Goal: Communication & Community: Answer question/provide support

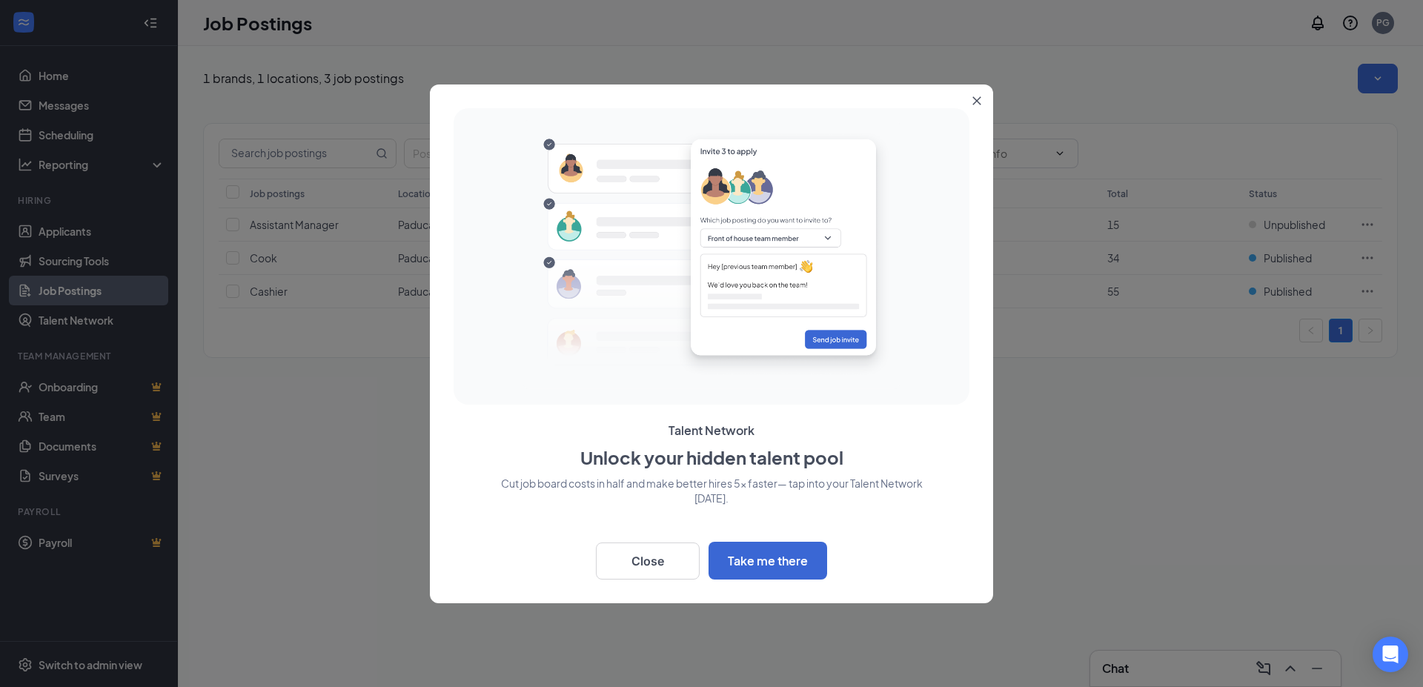
click at [973, 99] on icon "Close" at bounding box center [977, 100] width 9 height 9
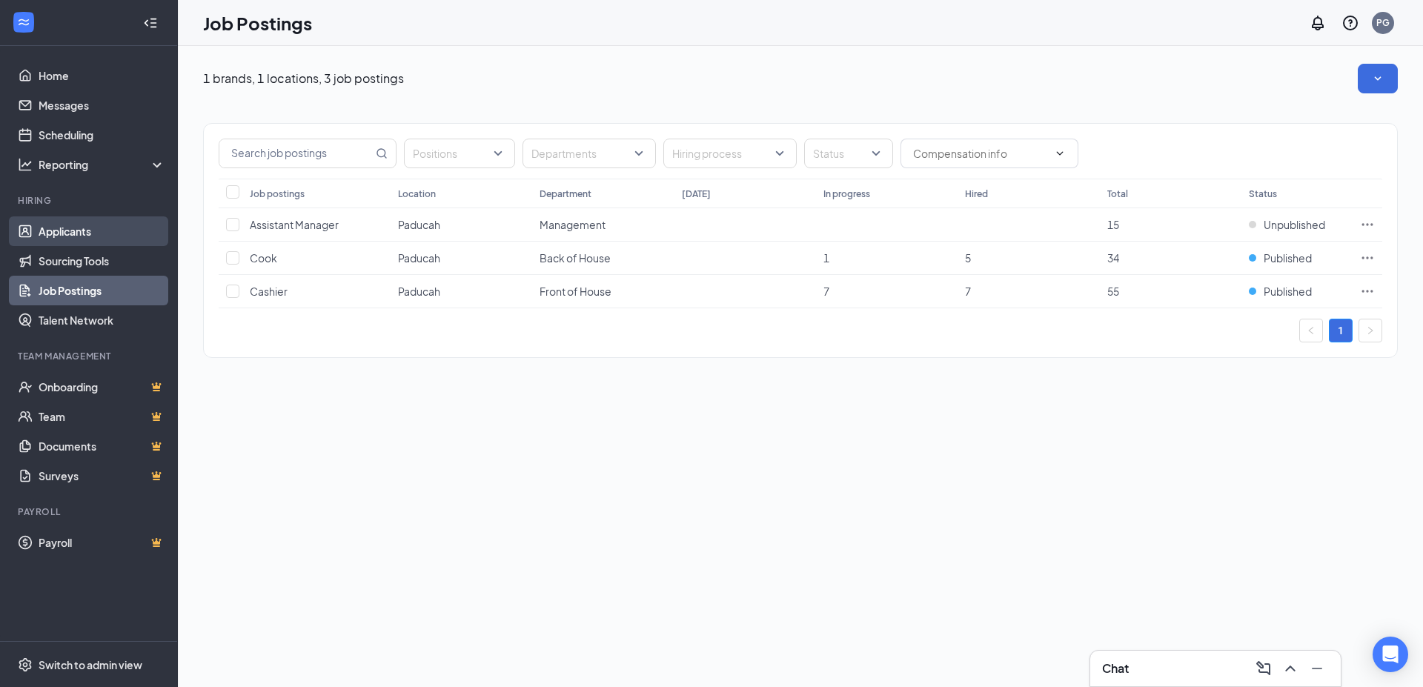
click at [53, 227] on link "Applicants" at bounding box center [102, 231] width 127 height 30
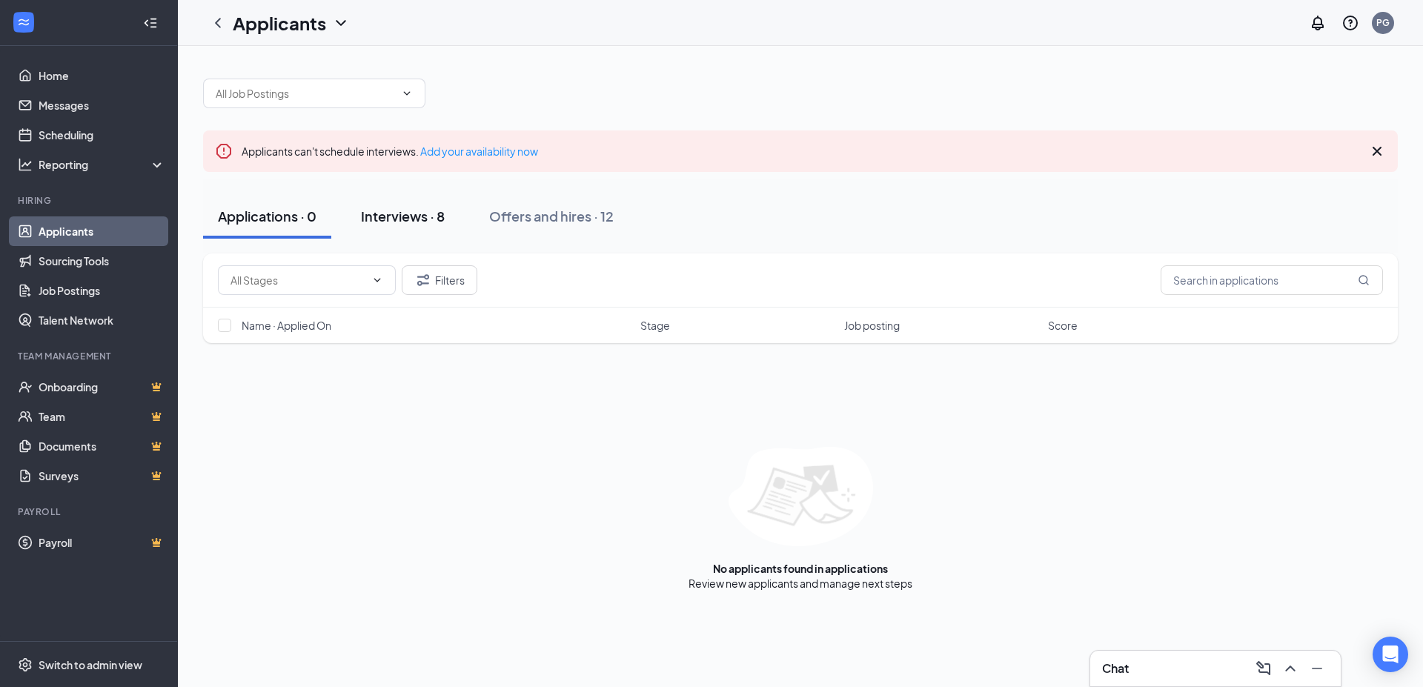
click at [421, 216] on div "Interviews · 8" at bounding box center [403, 216] width 84 height 19
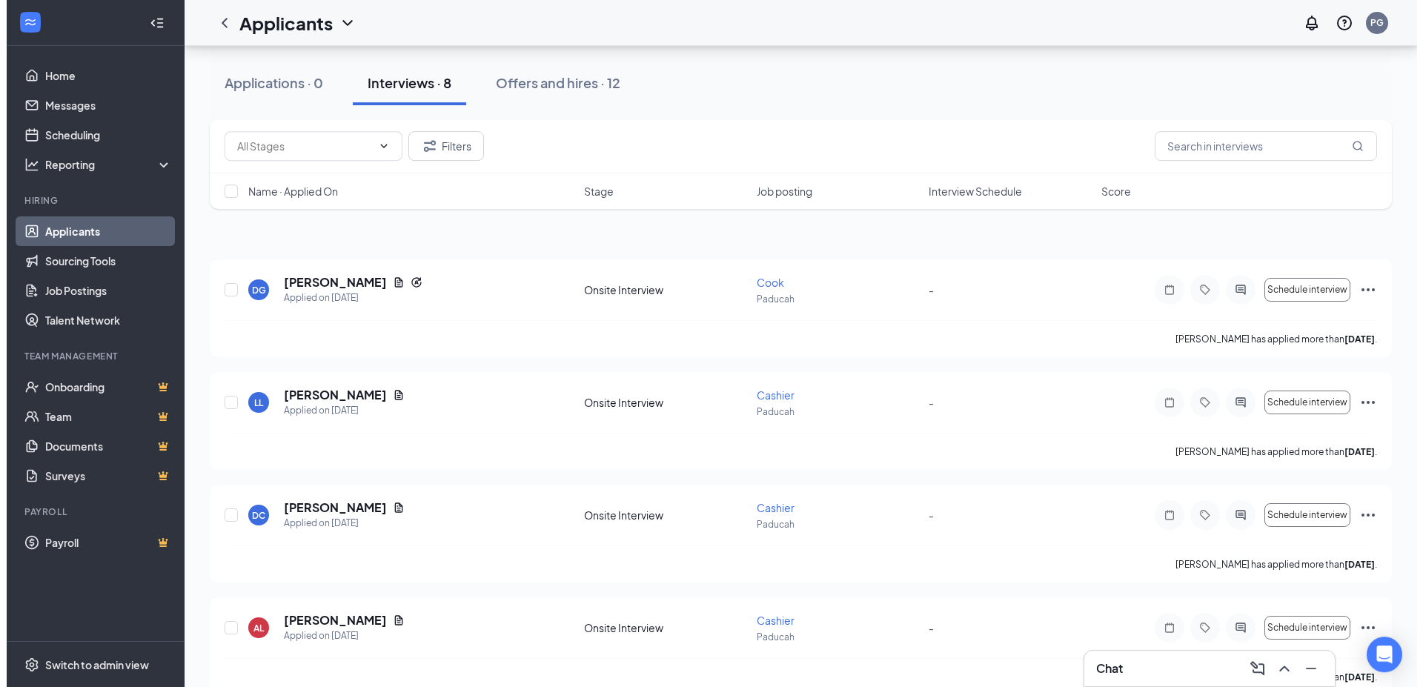
scroll to position [151, 0]
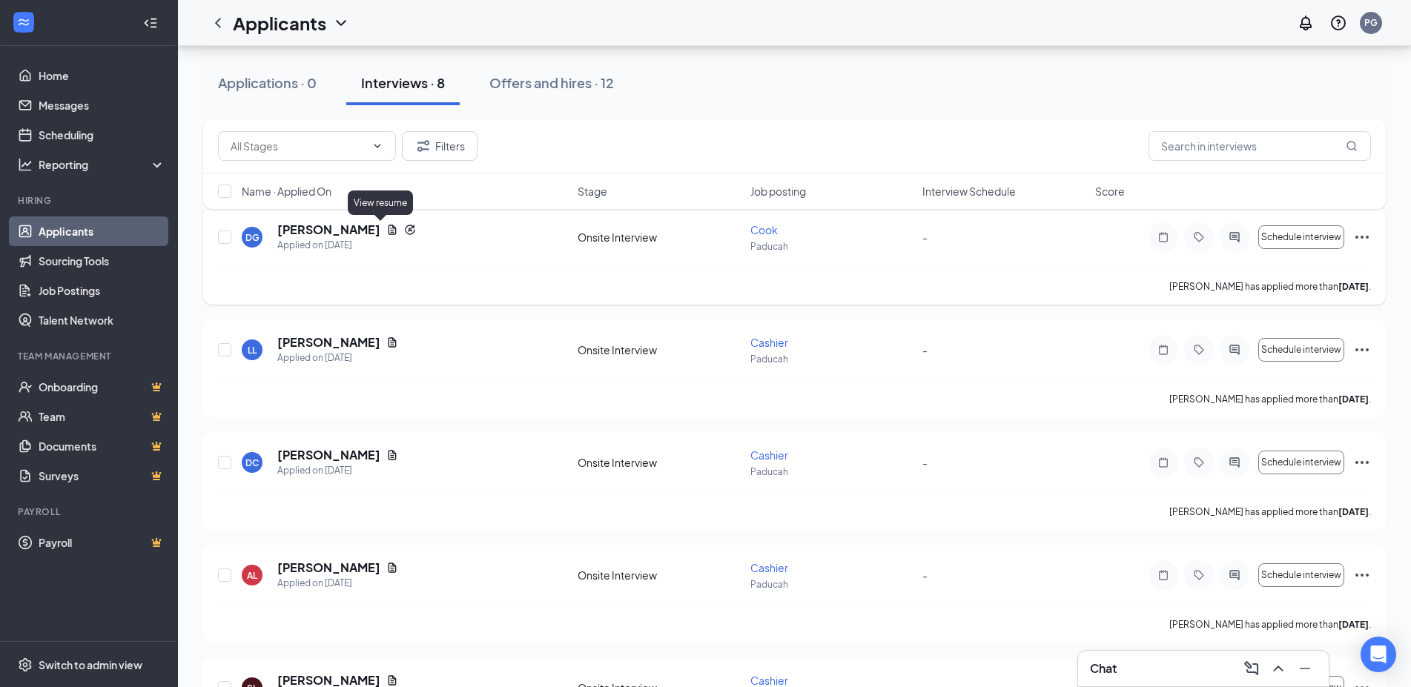
click at [388, 227] on icon "Document" at bounding box center [392, 230] width 8 height 10
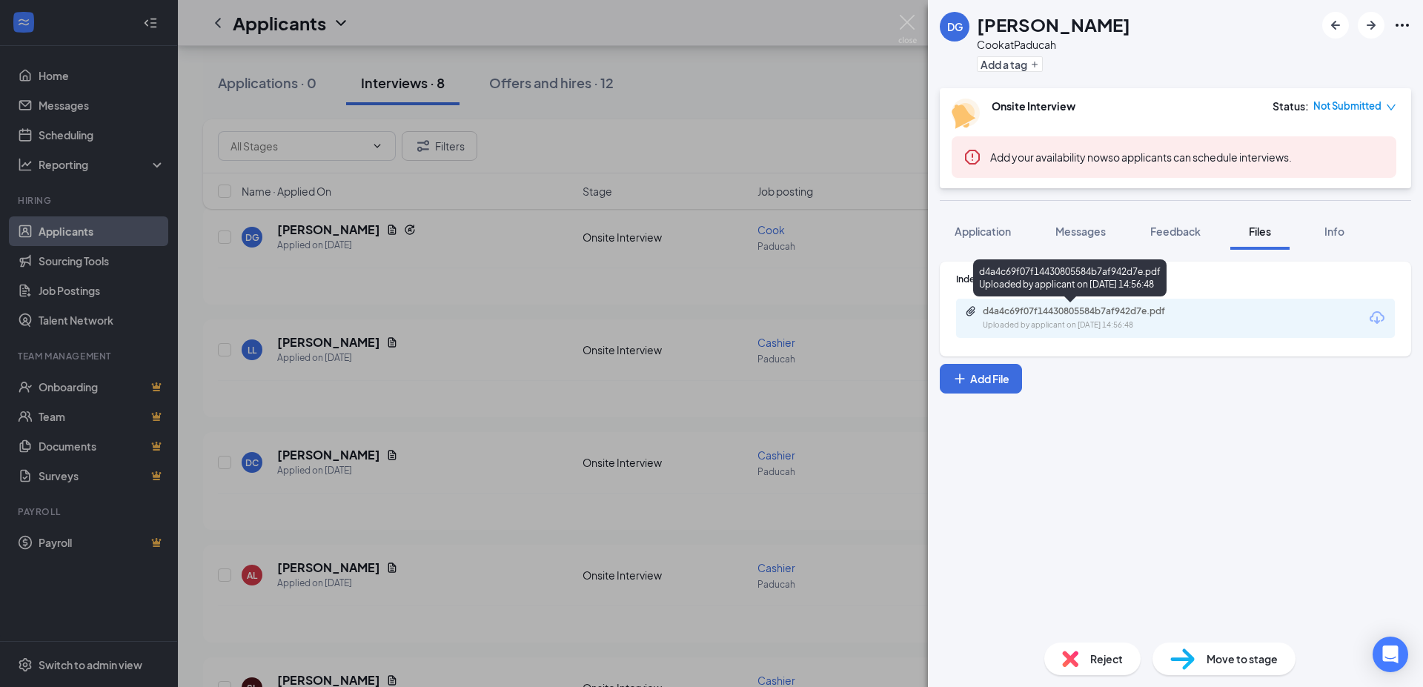
click at [1111, 319] on div "d4a4c69f07f14430805584b7af942d7e.pdf Uploaded by applicant on [DATE] 14:56:48" at bounding box center [1085, 318] width 240 height 26
click at [900, 21] on img at bounding box center [907, 29] width 19 height 29
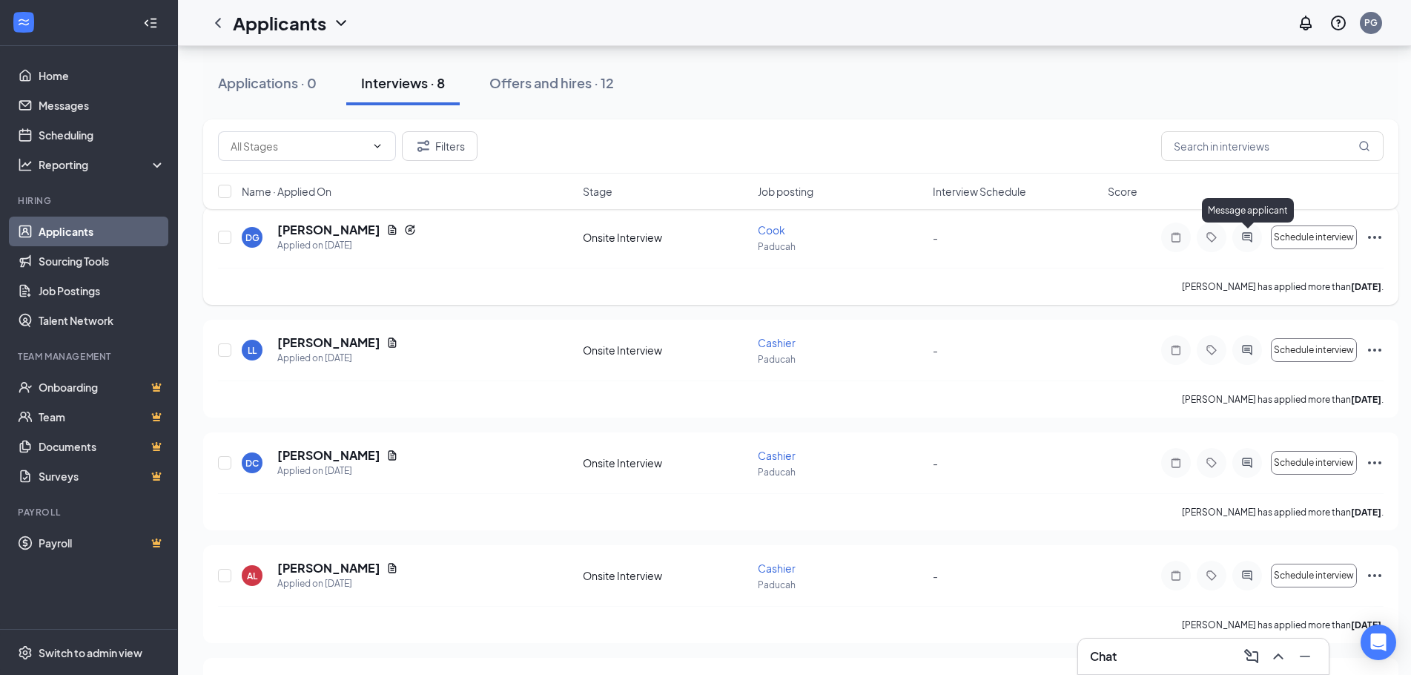
click at [1241, 237] on icon "ActiveChat" at bounding box center [1247, 237] width 18 height 12
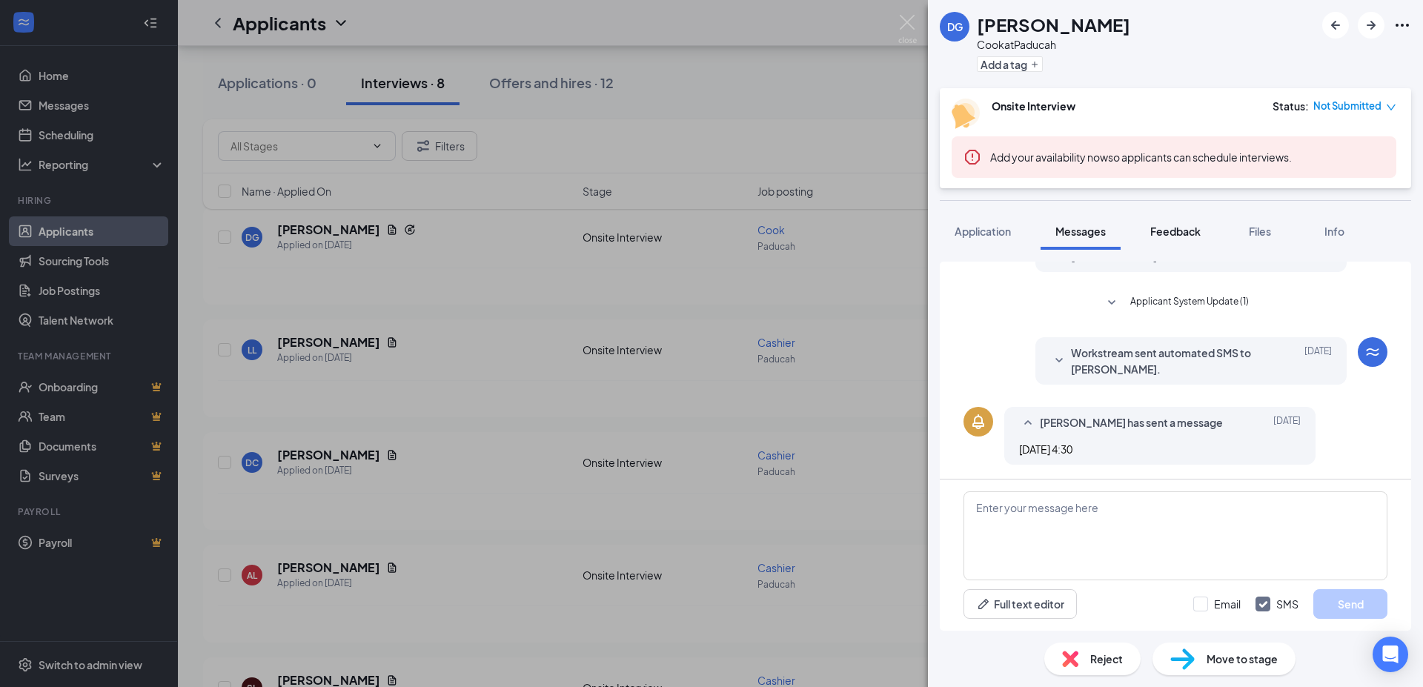
scroll to position [228, 0]
click at [1042, 516] on textarea at bounding box center [1176, 535] width 424 height 89
type textarea "Hello! Can you come in [DATE]?"
click at [1346, 606] on button "Send" at bounding box center [1351, 604] width 74 height 30
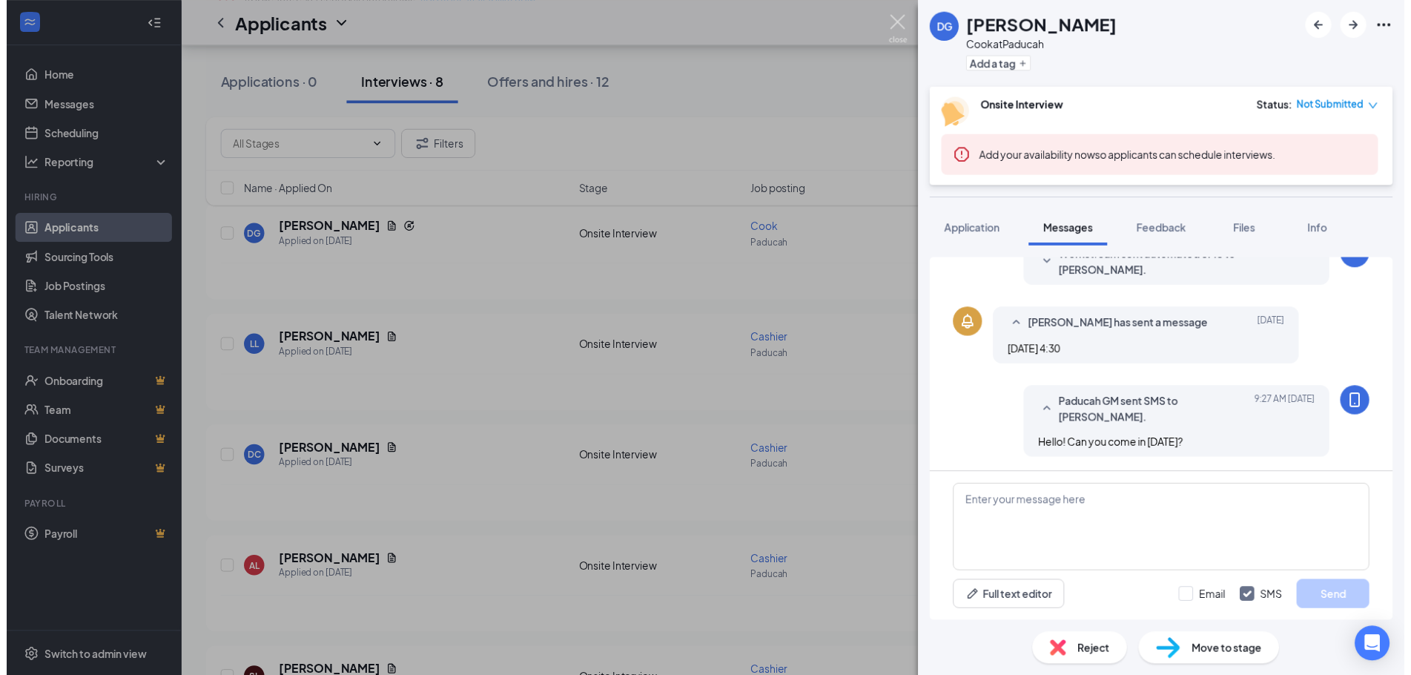
scroll to position [322, 0]
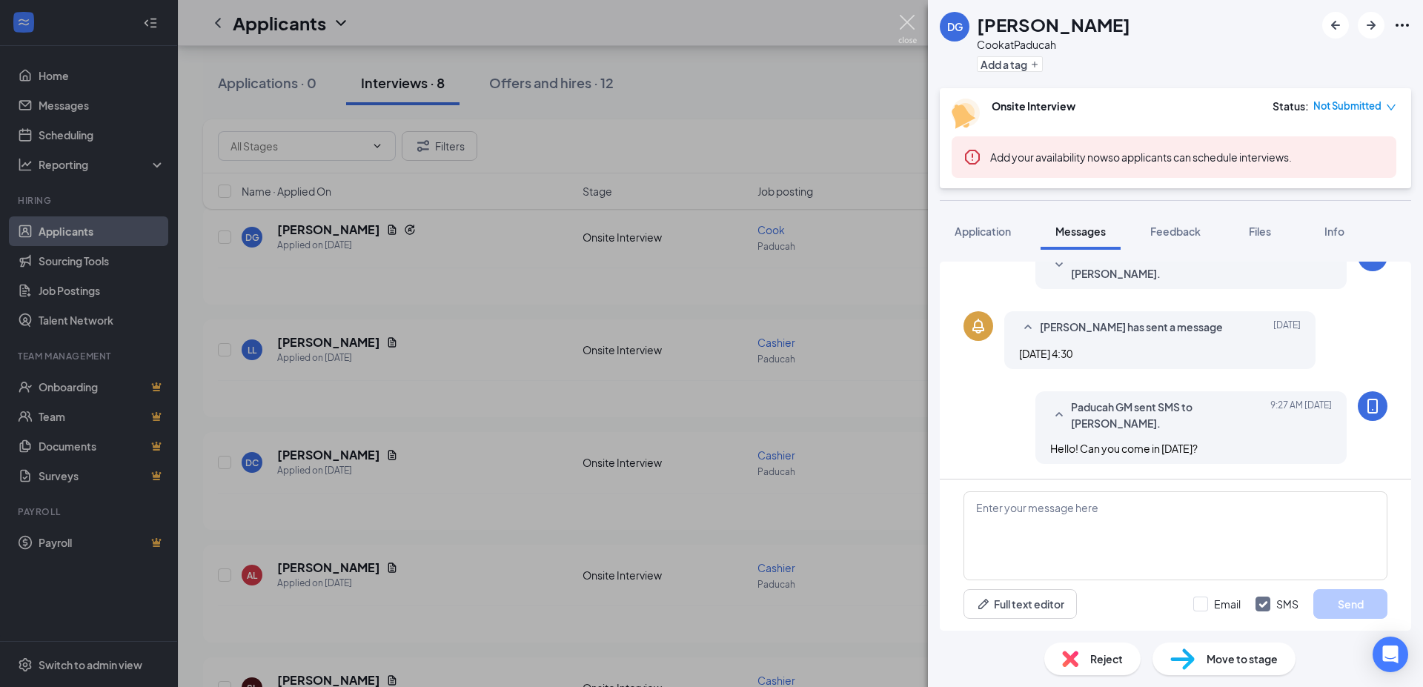
click at [909, 27] on img at bounding box center [907, 29] width 19 height 29
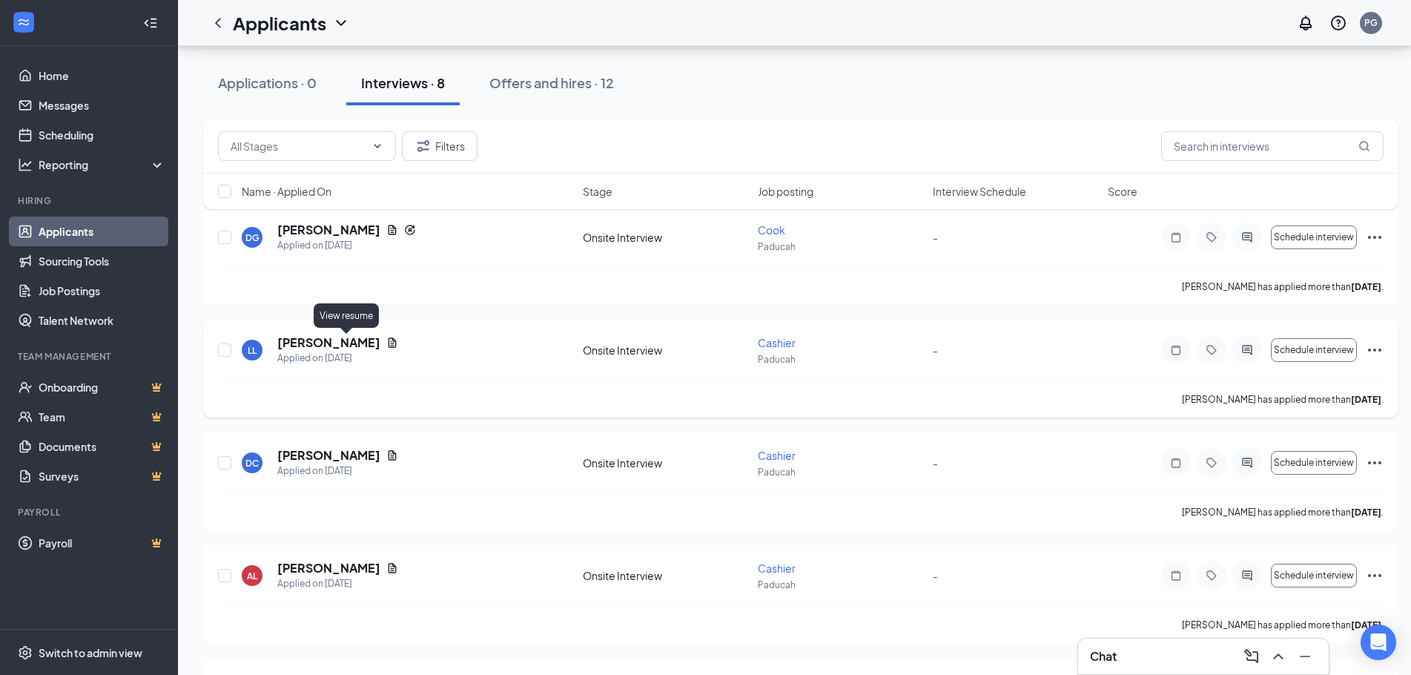
click at [388, 340] on icon "Document" at bounding box center [392, 342] width 8 height 10
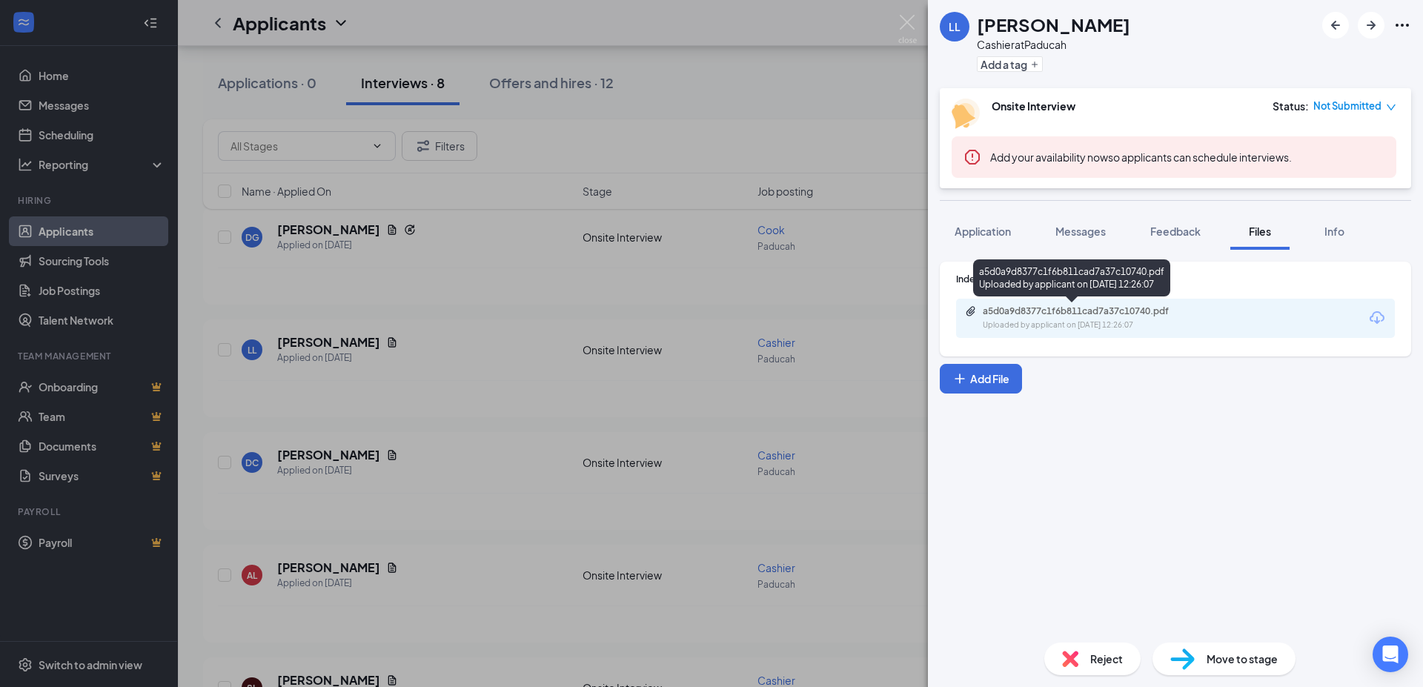
click at [1085, 305] on div "a5d0a9d8377c1f6b811cad7a37c10740.pdf" at bounding box center [1087, 311] width 208 height 12
click at [815, 288] on div "LL [PERSON_NAME] at Paducah Add a tag Onsite Interview Status : Not Submitted A…" at bounding box center [711, 343] width 1423 height 687
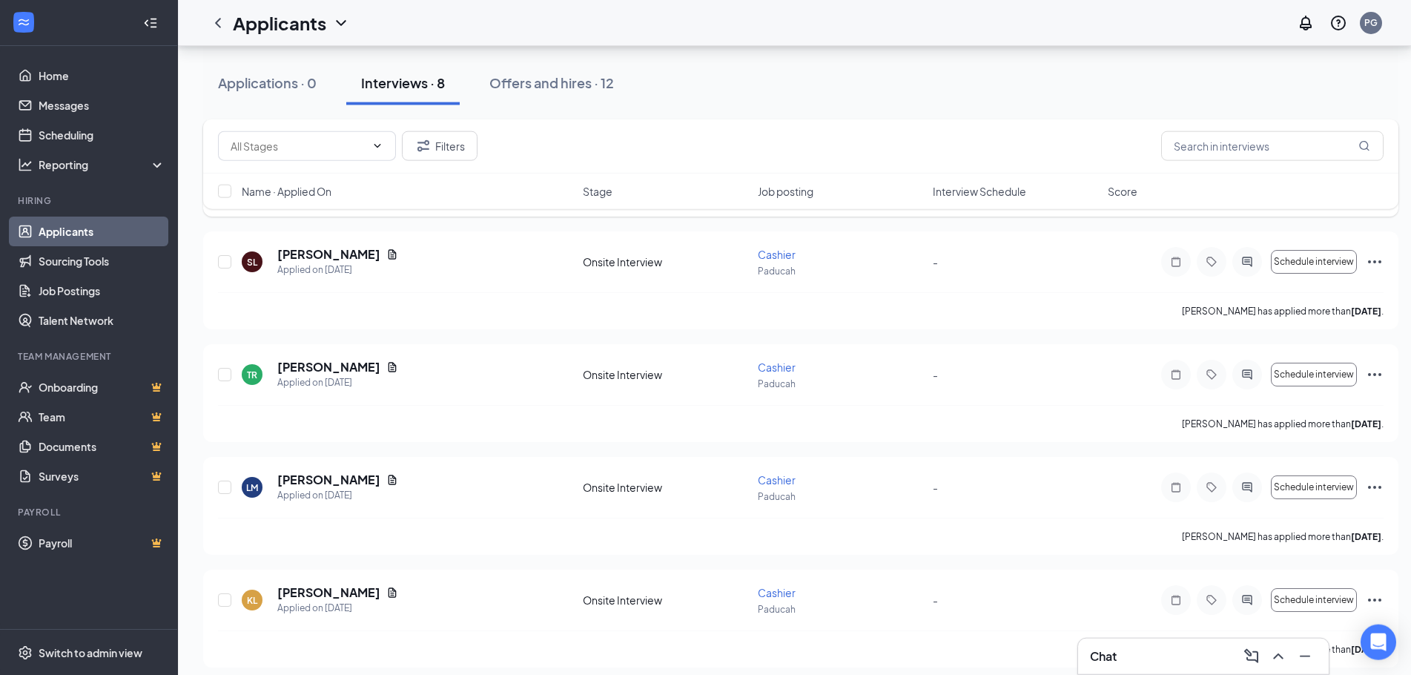
scroll to position [588, 0]
